Goal: Navigation & Orientation: Find specific page/section

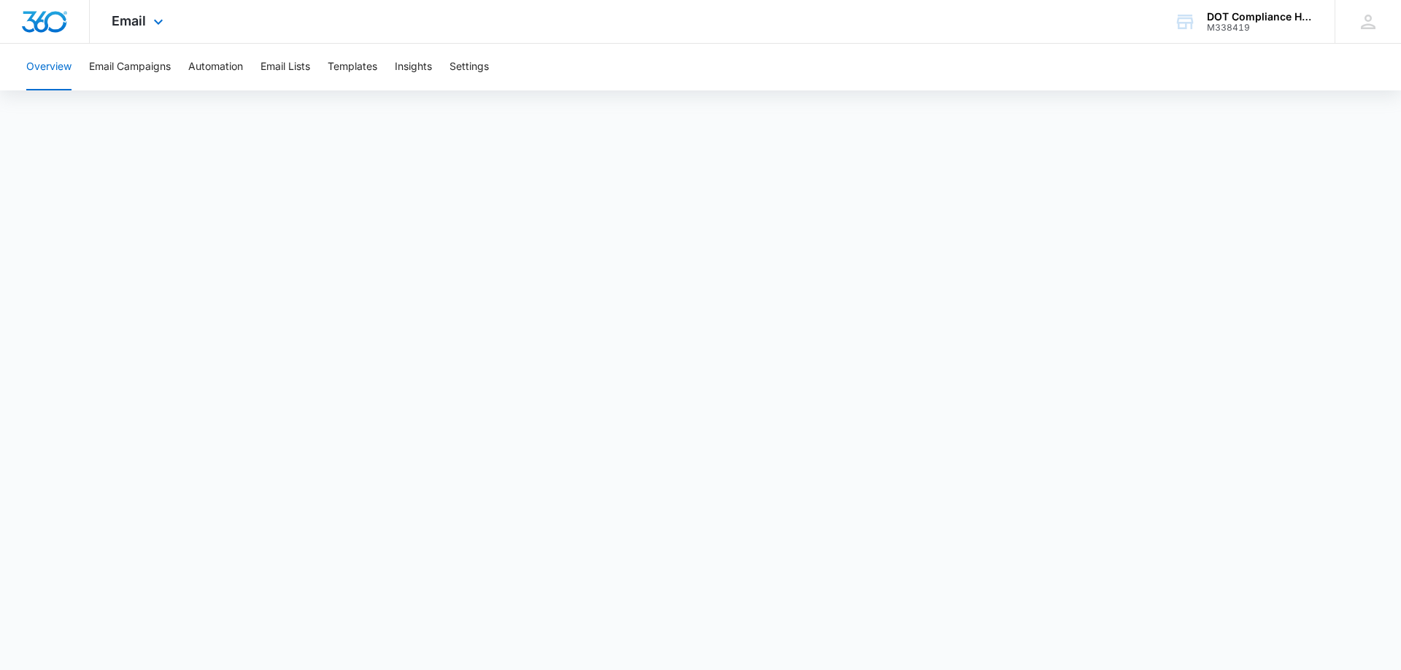
click at [56, 31] on img "Dashboard" at bounding box center [44, 22] width 47 height 22
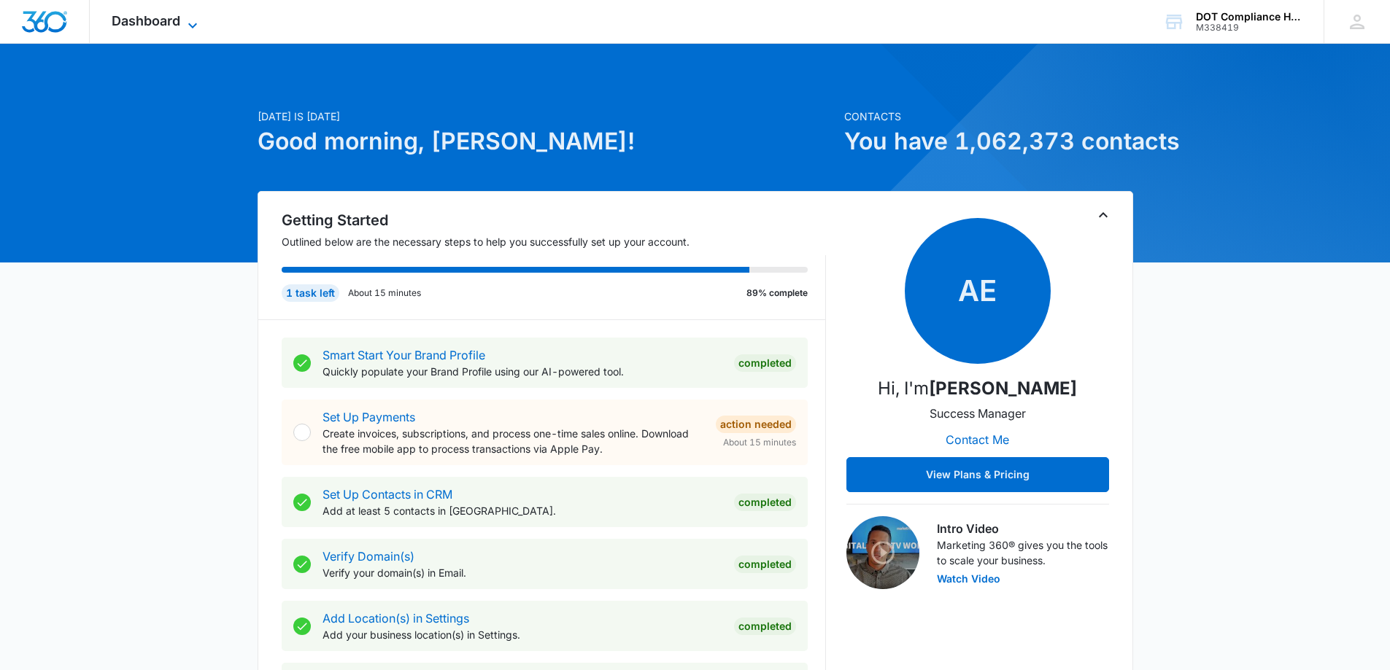
click at [168, 23] on span "Dashboard" at bounding box center [146, 20] width 69 height 15
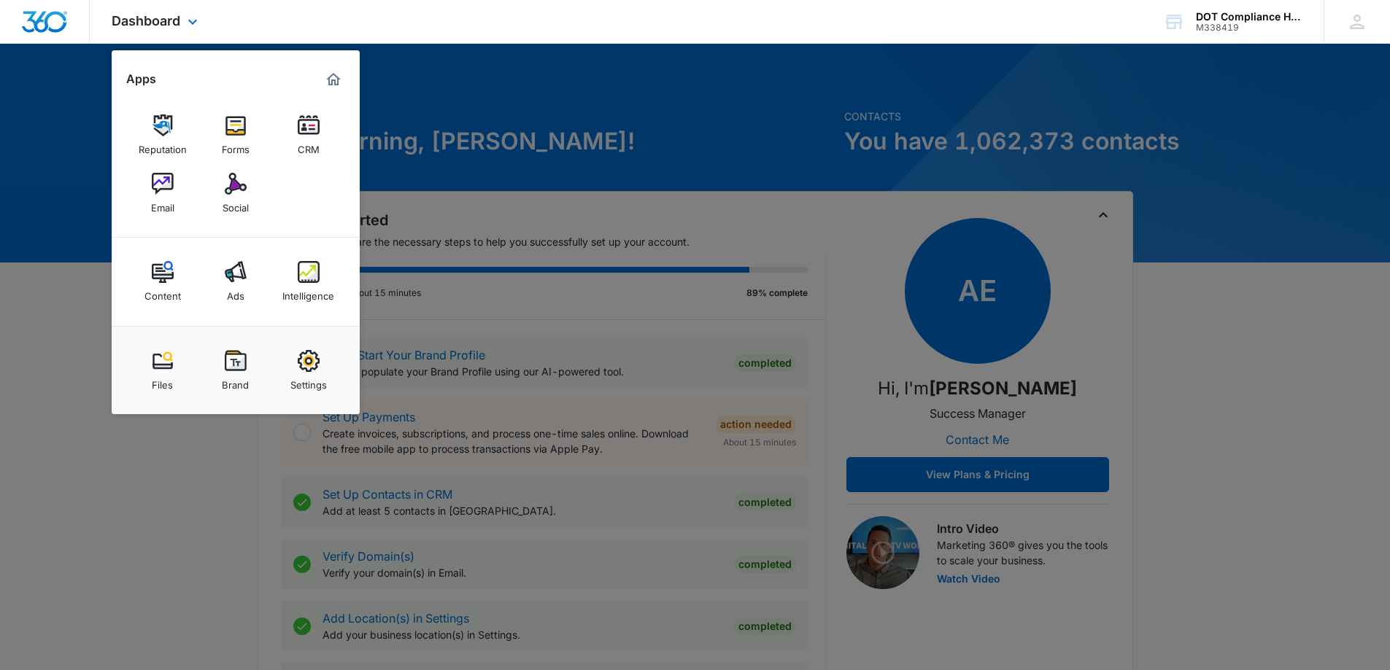
click at [67, 35] on div at bounding box center [45, 21] width 90 height 43
click at [185, 18] on icon at bounding box center [193, 26] width 18 height 18
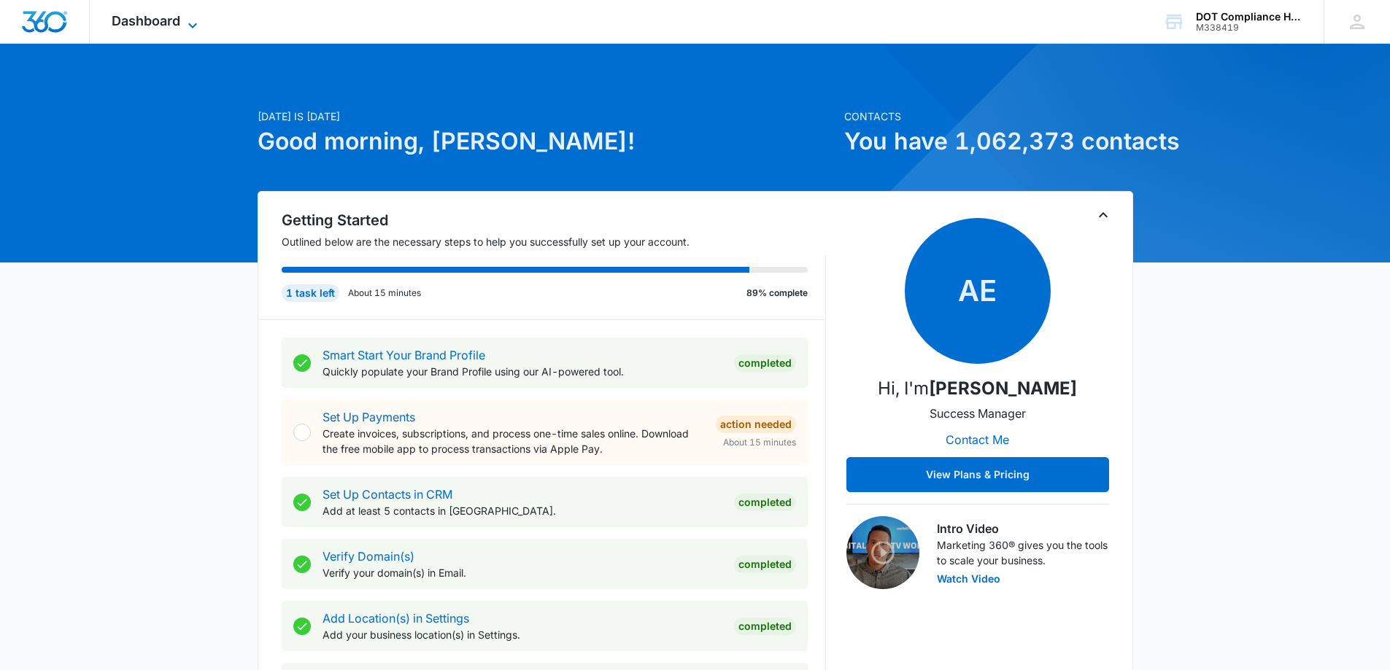
click at [191, 24] on icon at bounding box center [193, 26] width 18 height 18
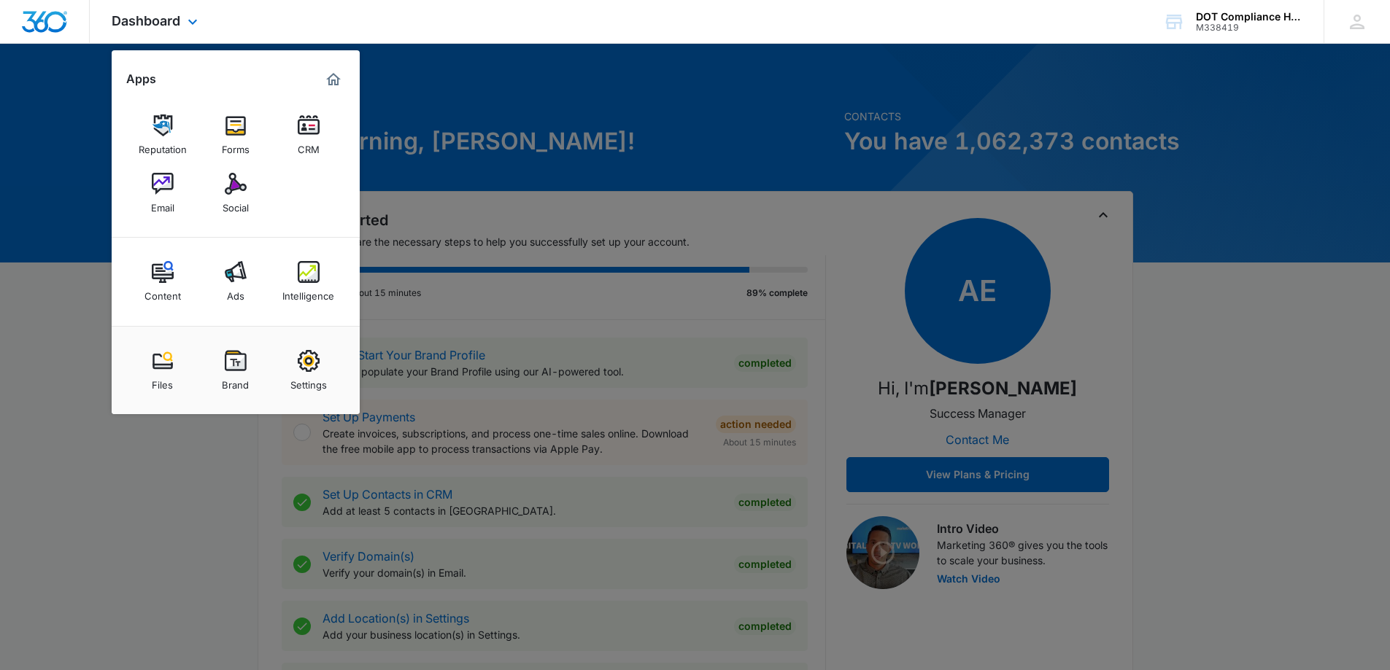
click at [209, 19] on div "Dashboard Apps Reputation Forms CRM Email Social Content Ads Intelligence Files…" at bounding box center [157, 21] width 134 height 43
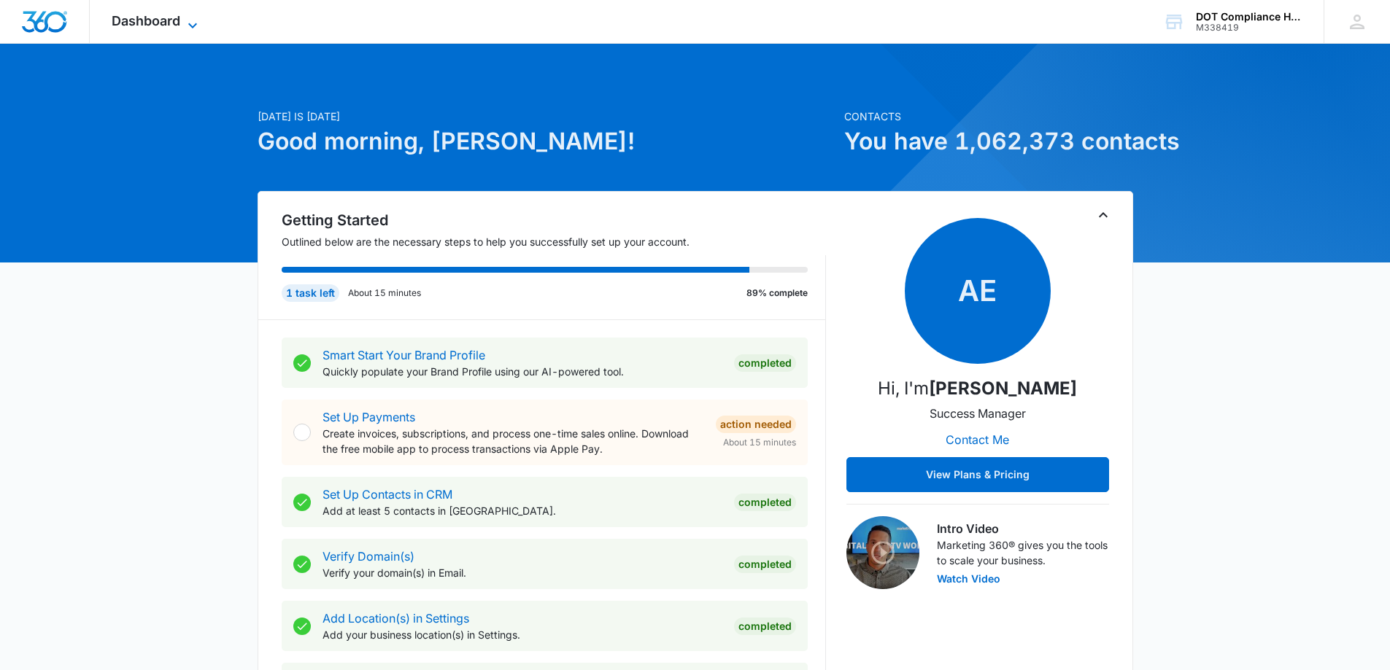
click at [200, 18] on icon at bounding box center [193, 26] width 18 height 18
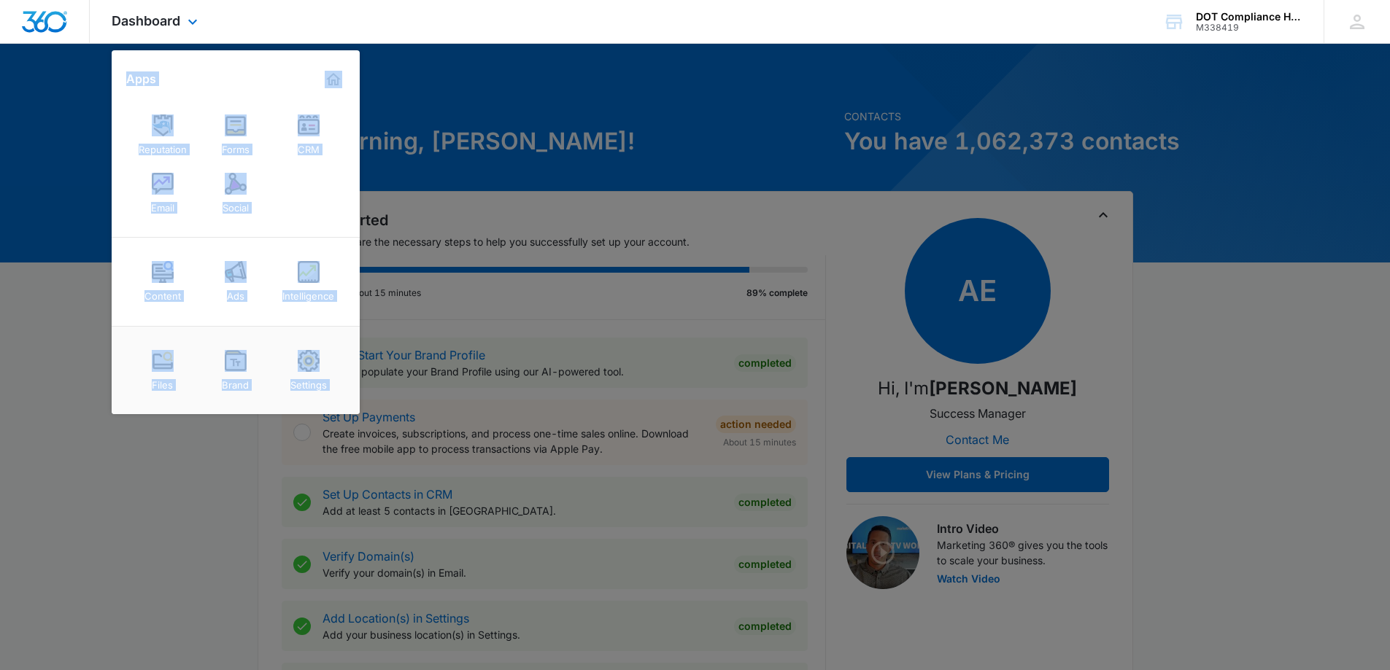
click at [692, 1] on div "Dashboard Apps Reputation Forms CRM Email Social Content Ads Intelligence Files…" at bounding box center [695, 22] width 1390 height 44
